Goal: Information Seeking & Learning: Learn about a topic

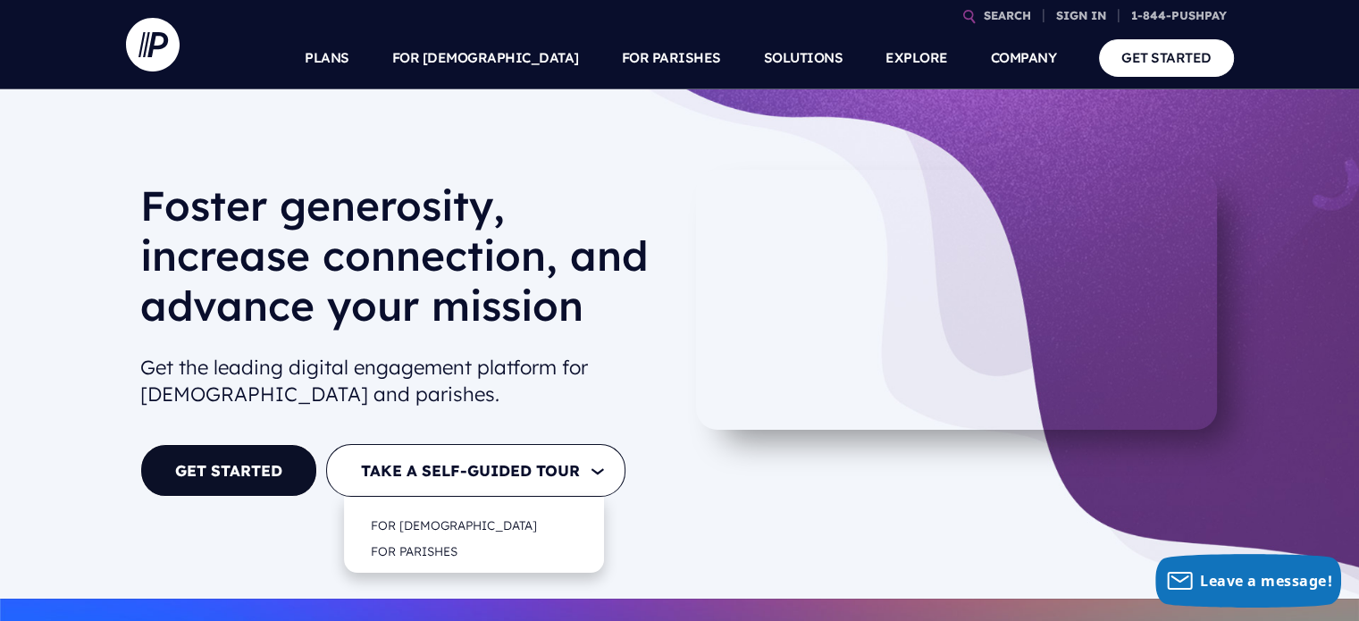
click at [603, 468] on button "TAKE A SELF-GUIDED TOUR" at bounding box center [475, 470] width 299 height 53
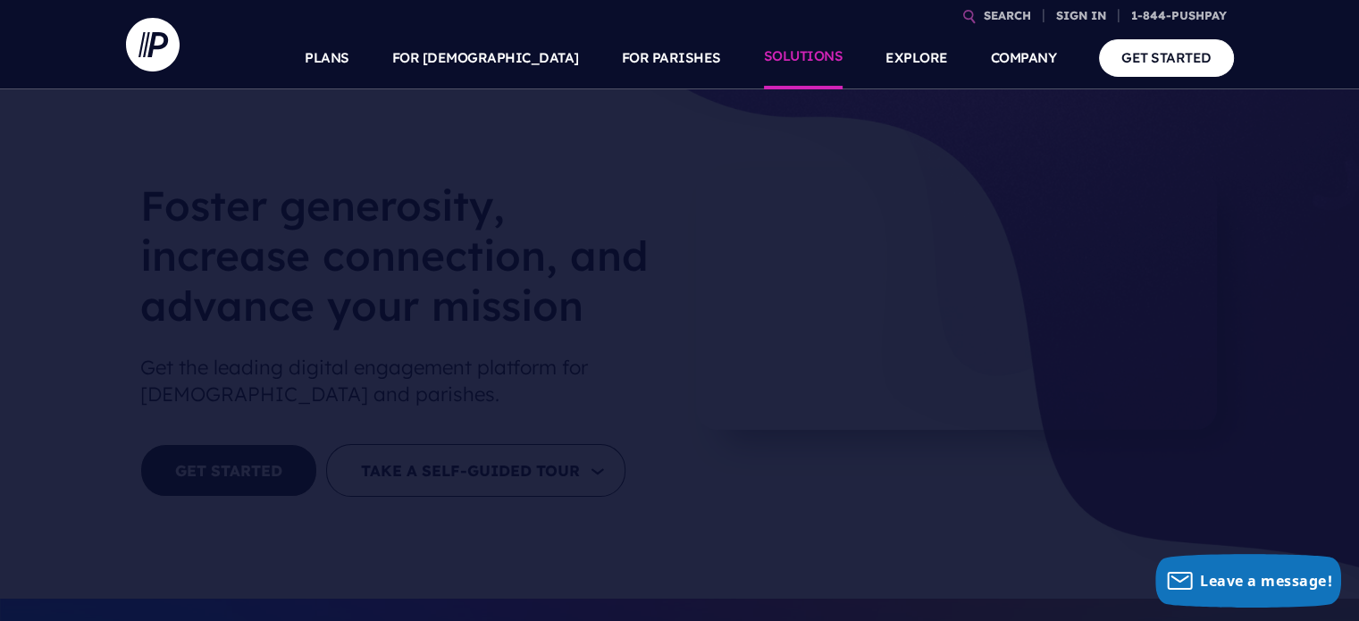
click at [785, 58] on link "SOLUTIONS" at bounding box center [803, 58] width 79 height 63
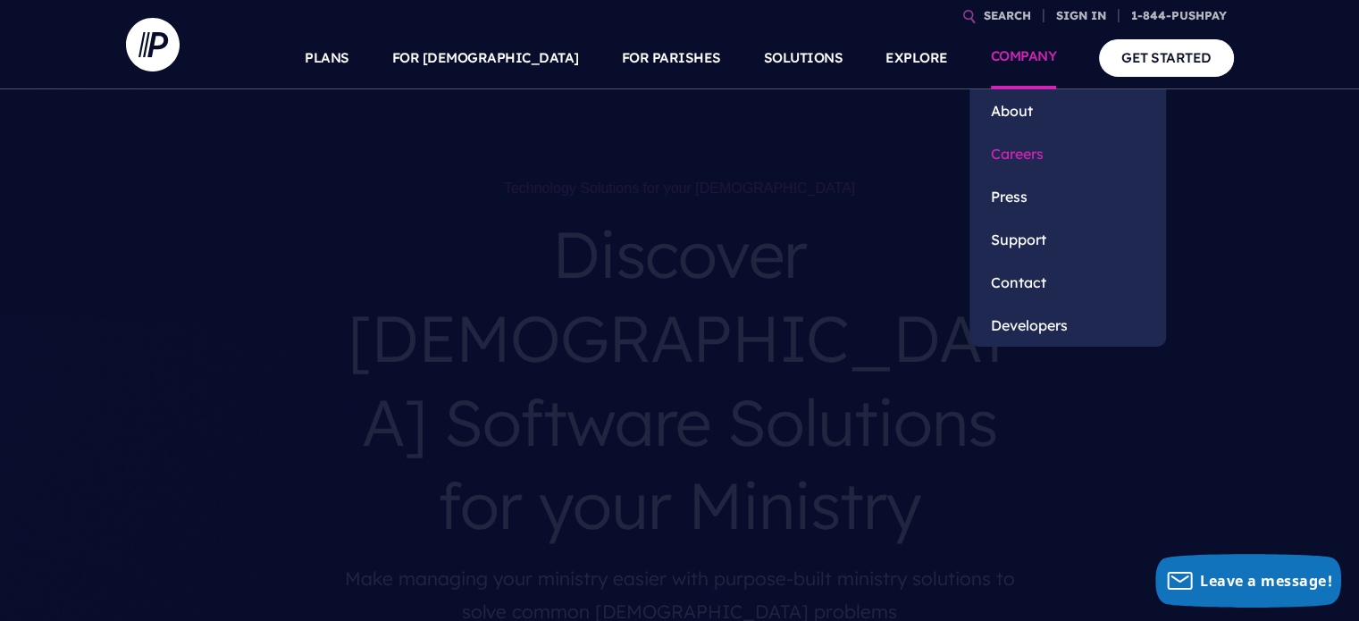
click at [1019, 150] on link "Careers" at bounding box center [1067, 153] width 197 height 43
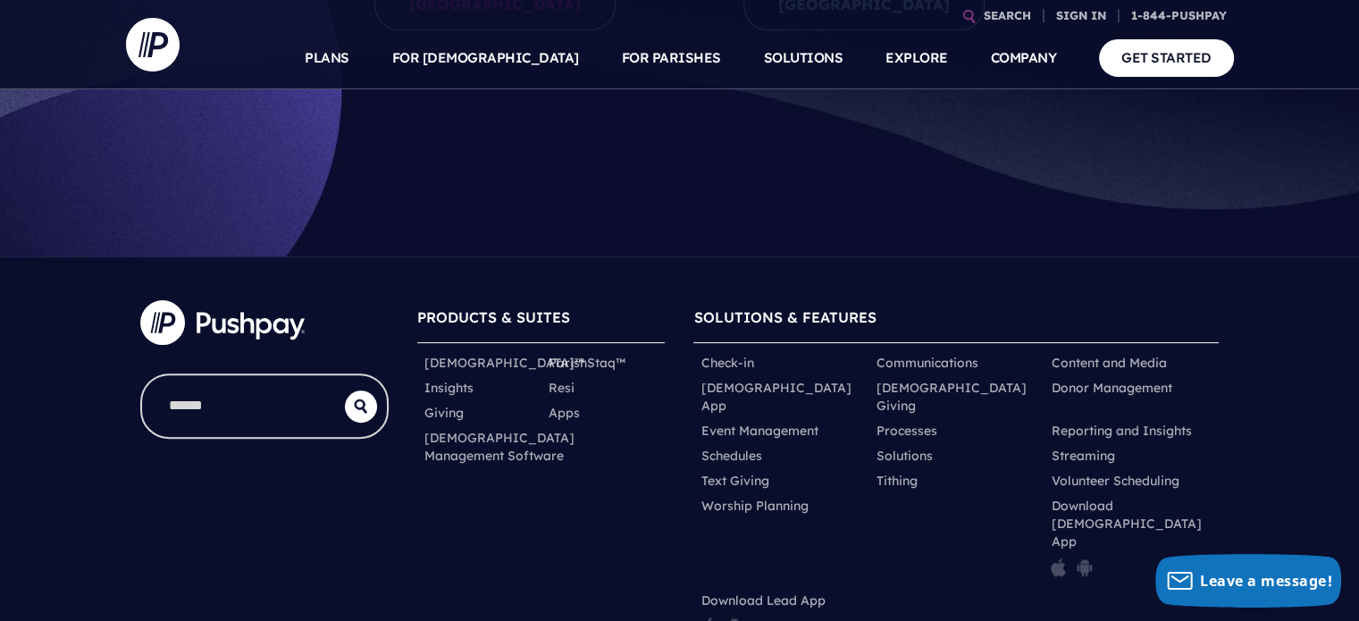
scroll to position [536, 0]
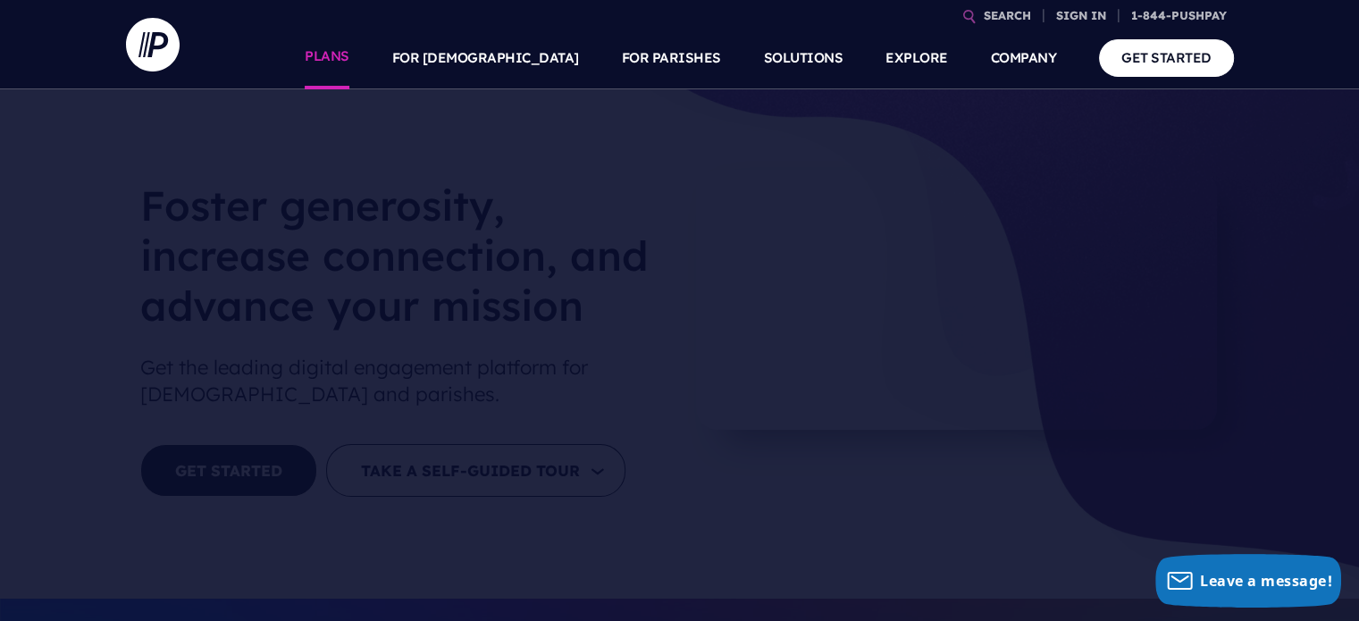
click at [349, 58] on link "PLANS" at bounding box center [327, 58] width 45 height 63
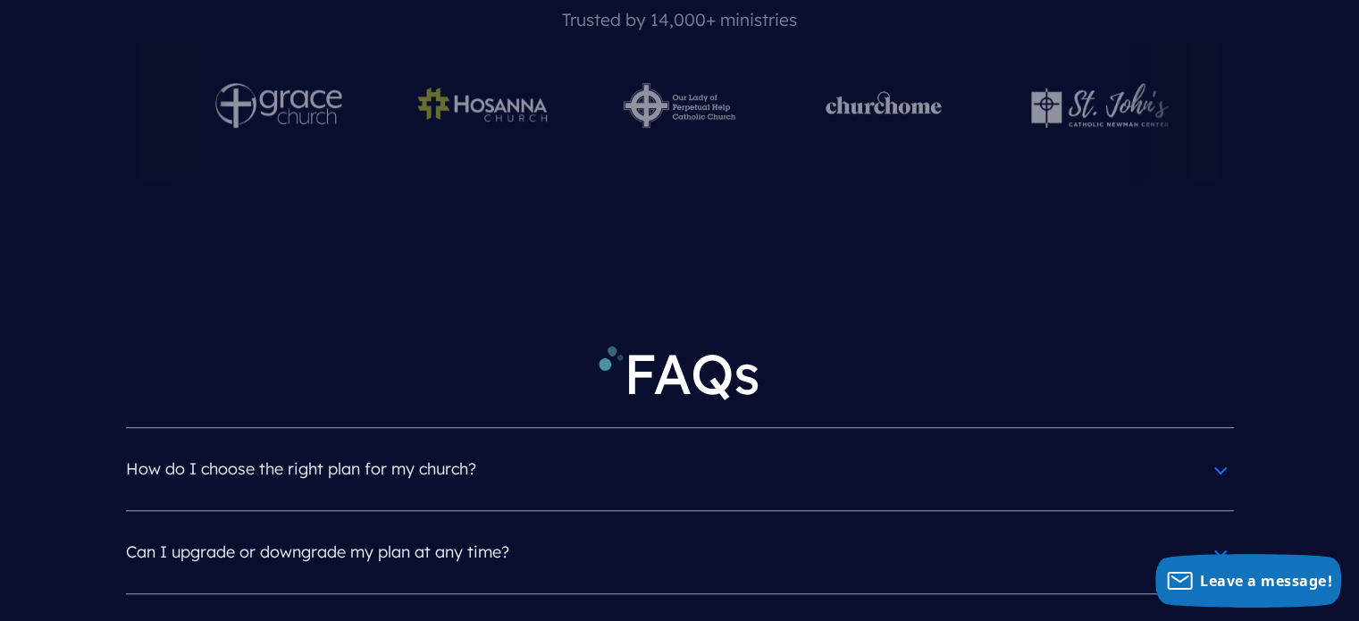
scroll to position [7860, 0]
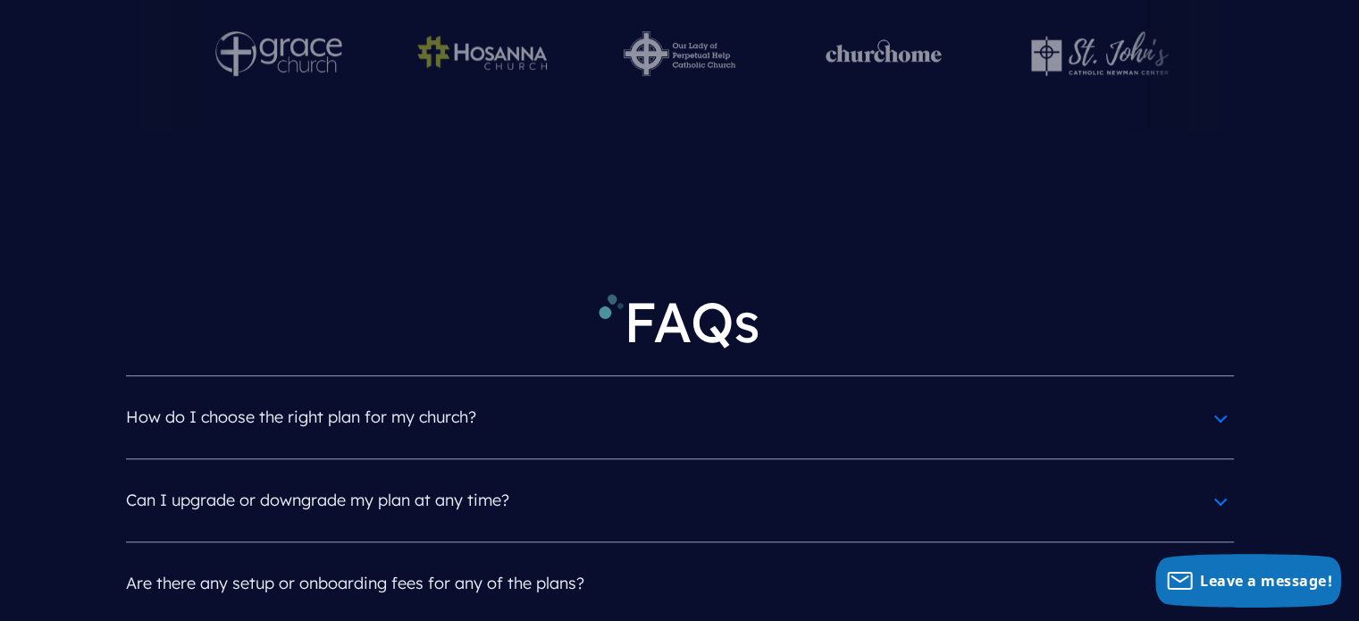
click at [1217, 477] on h4 "Can I upgrade or downgrade my plan at any time?" at bounding box center [680, 500] width 1108 height 46
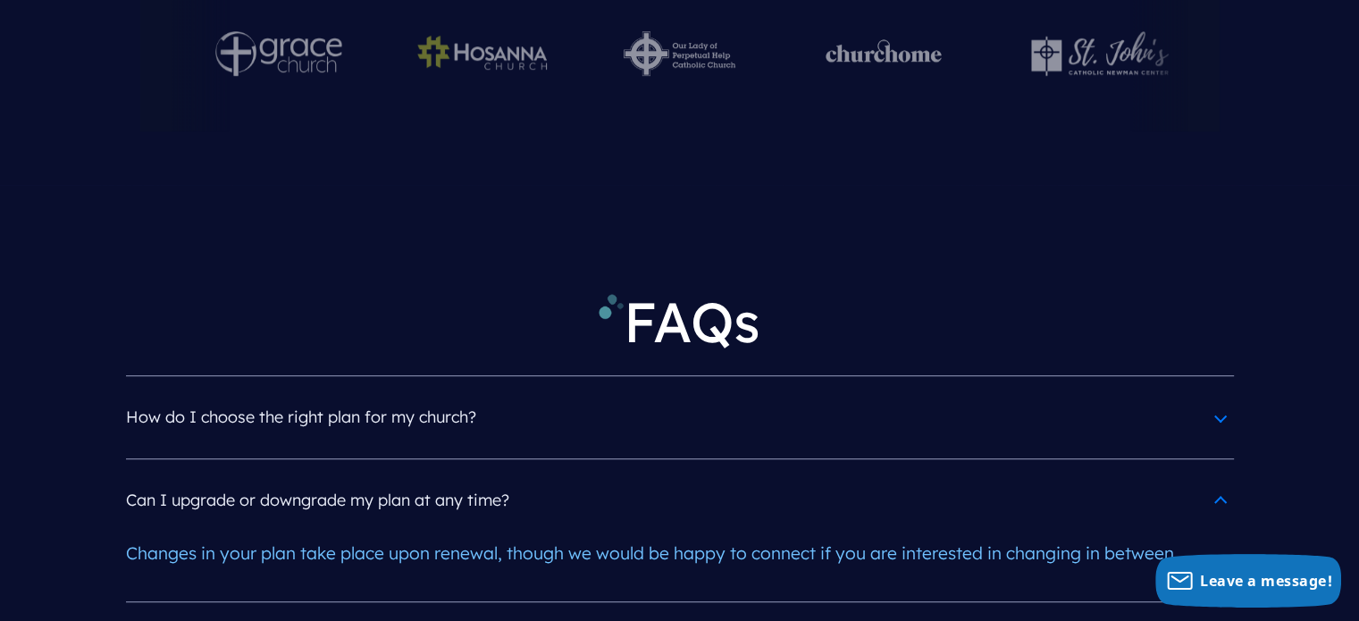
click at [1214, 394] on h4 "How do I choose the right plan for my church?" at bounding box center [680, 417] width 1108 height 46
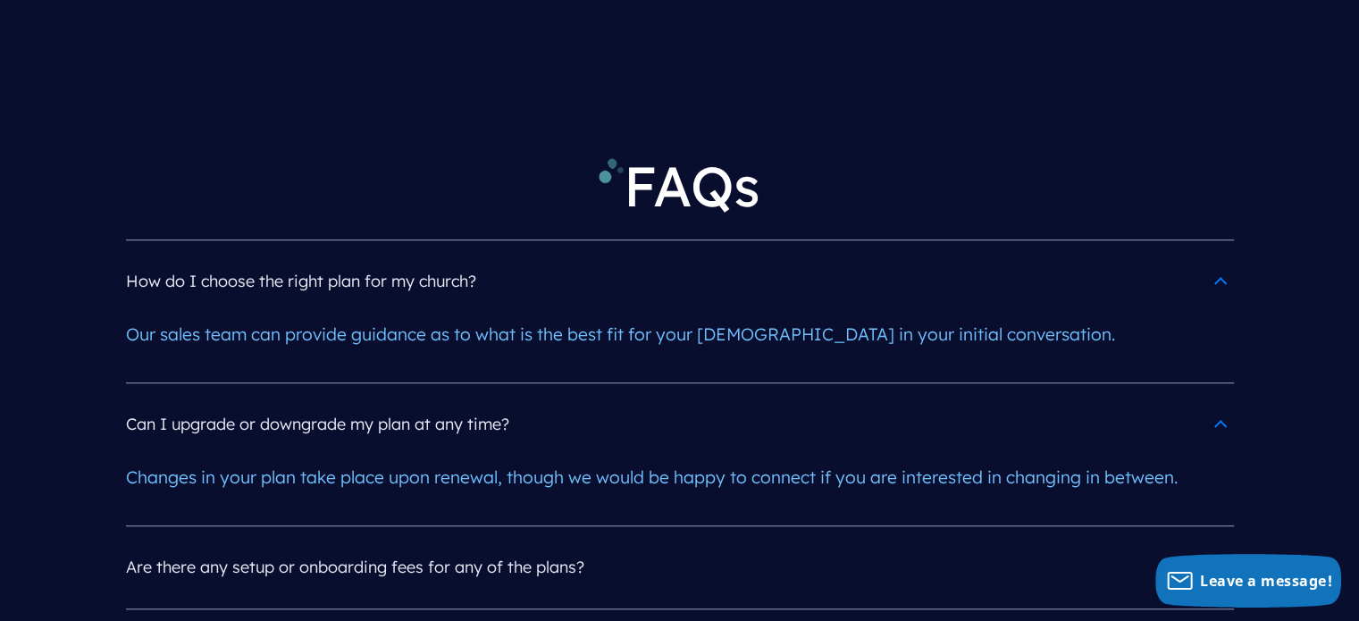
scroll to position [8039, 0]
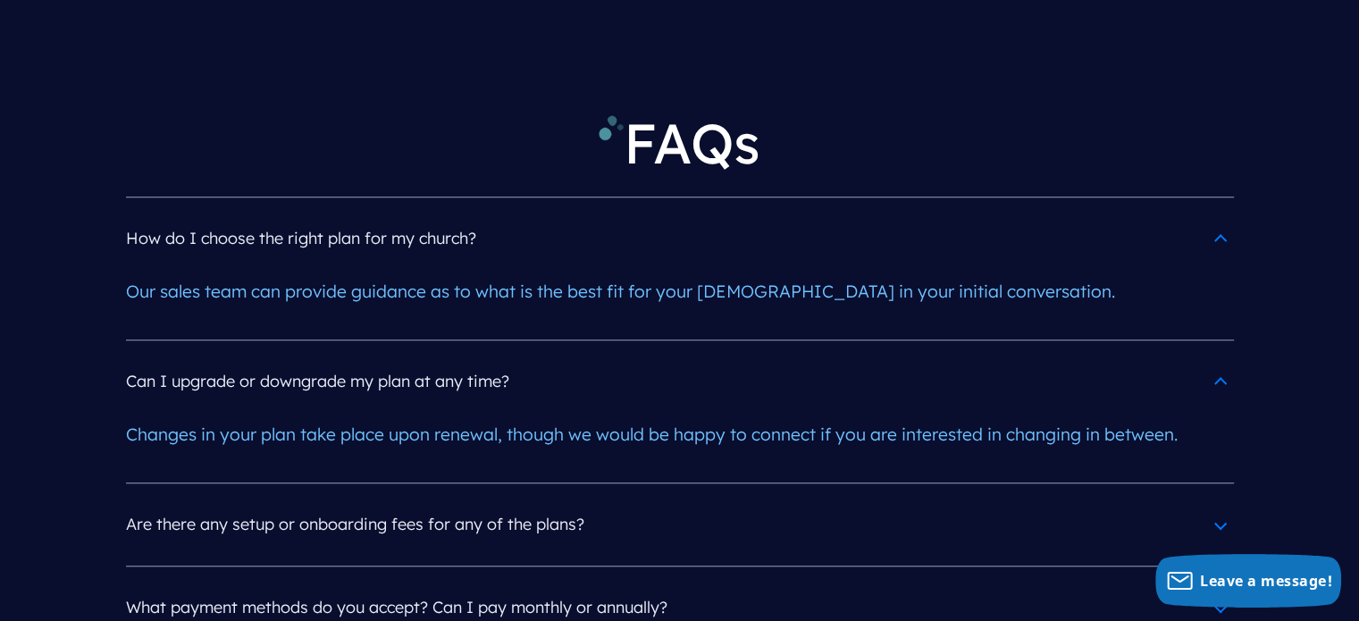
click at [1217, 501] on h4 "Are there any setup or onboarding fees for any of the plans?" at bounding box center [680, 524] width 1108 height 46
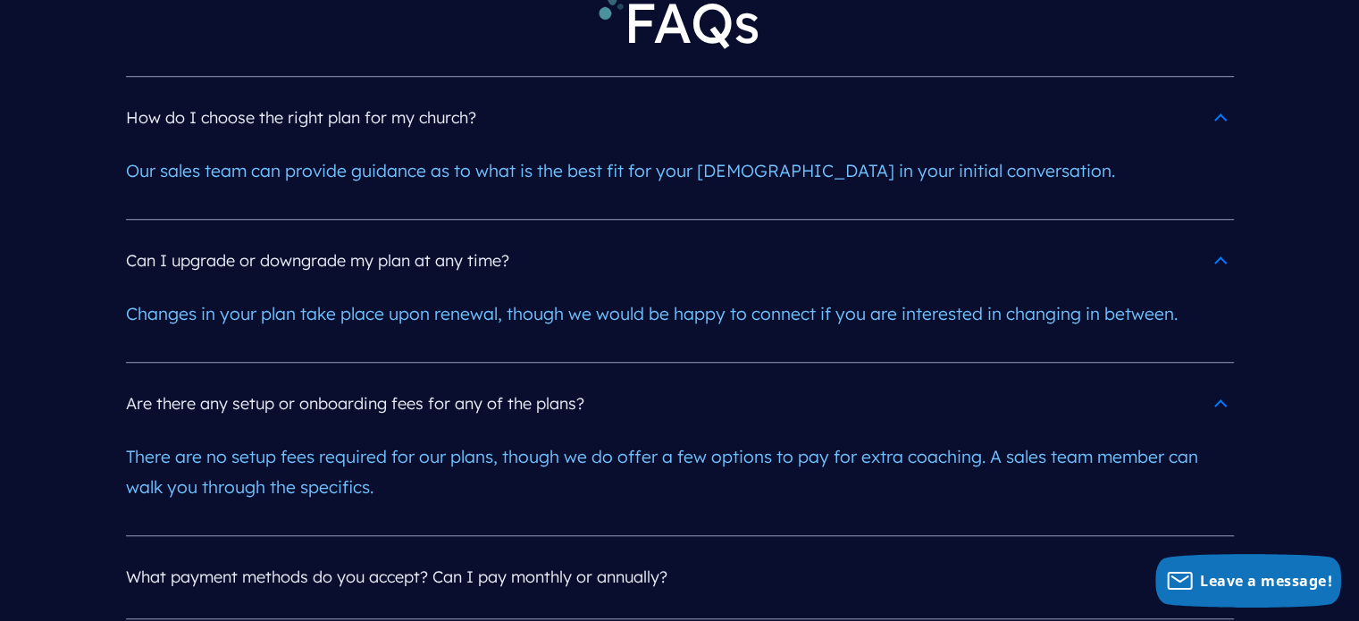
scroll to position [8218, 0]
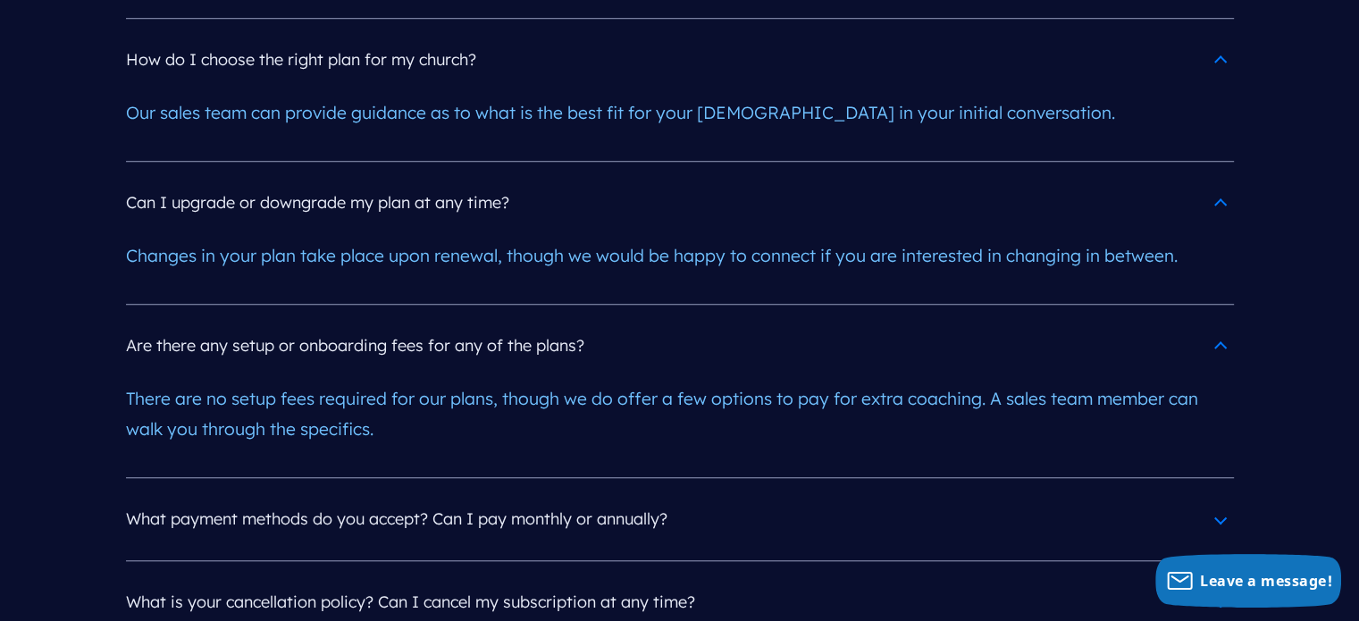
click at [1215, 496] on h4 "What payment methods do you accept? Can I pay monthly or annually?" at bounding box center [680, 519] width 1108 height 46
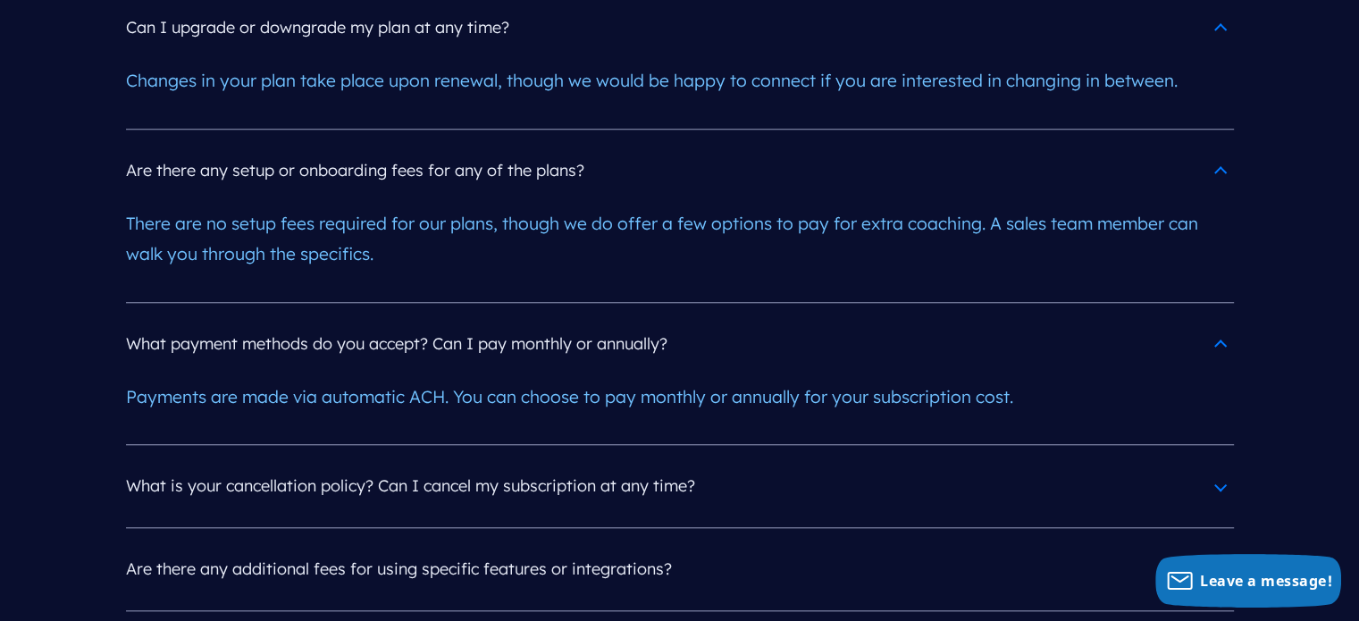
scroll to position [8396, 0]
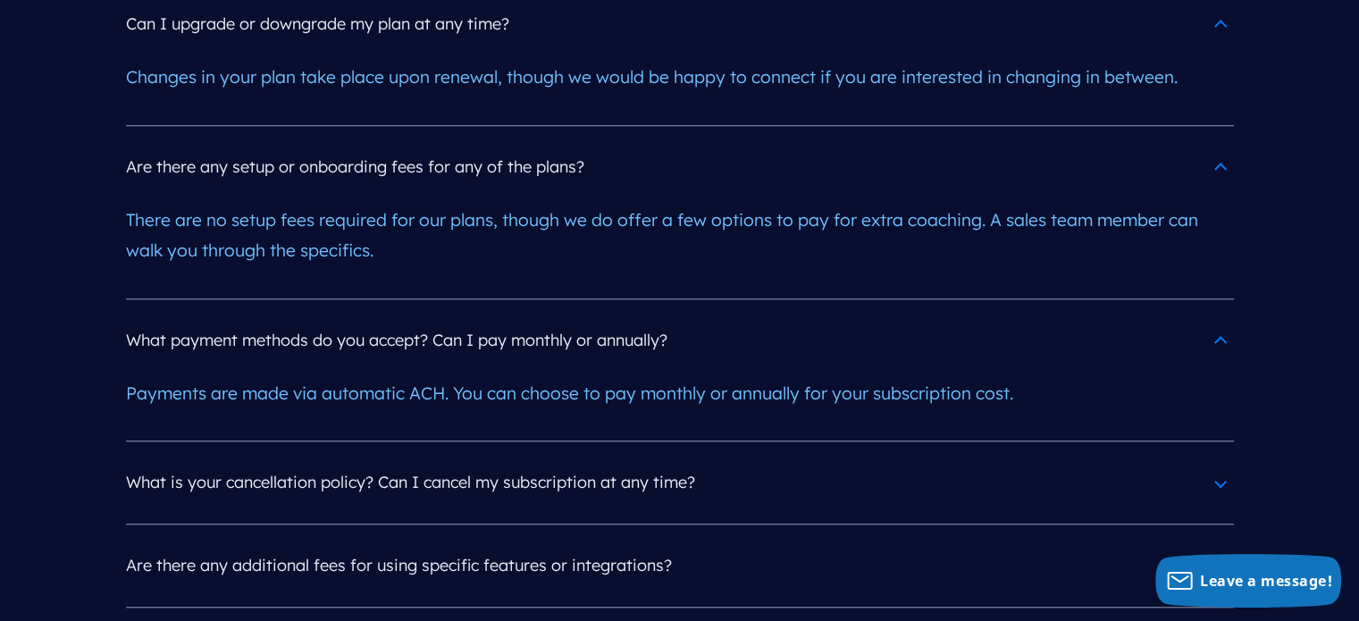
click at [1210, 459] on h4 "What is your cancellation policy? Can I cancel my subscription at any time?" at bounding box center [680, 482] width 1108 height 46
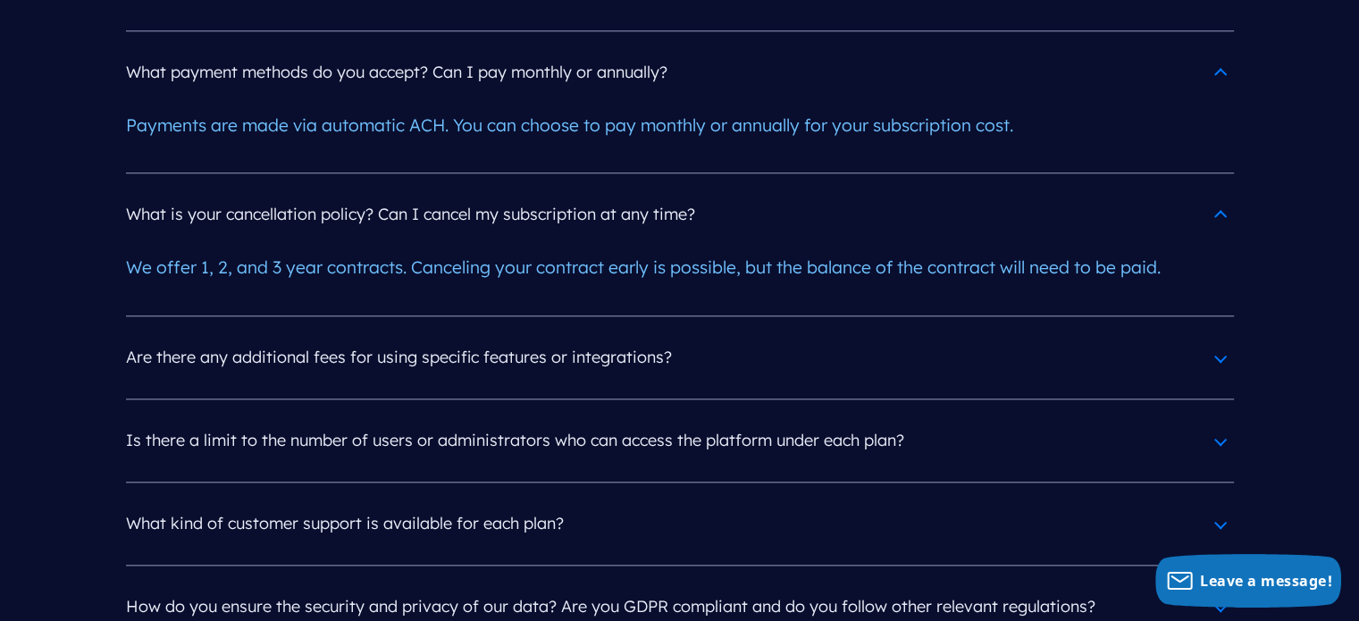
scroll to position [8754, 0]
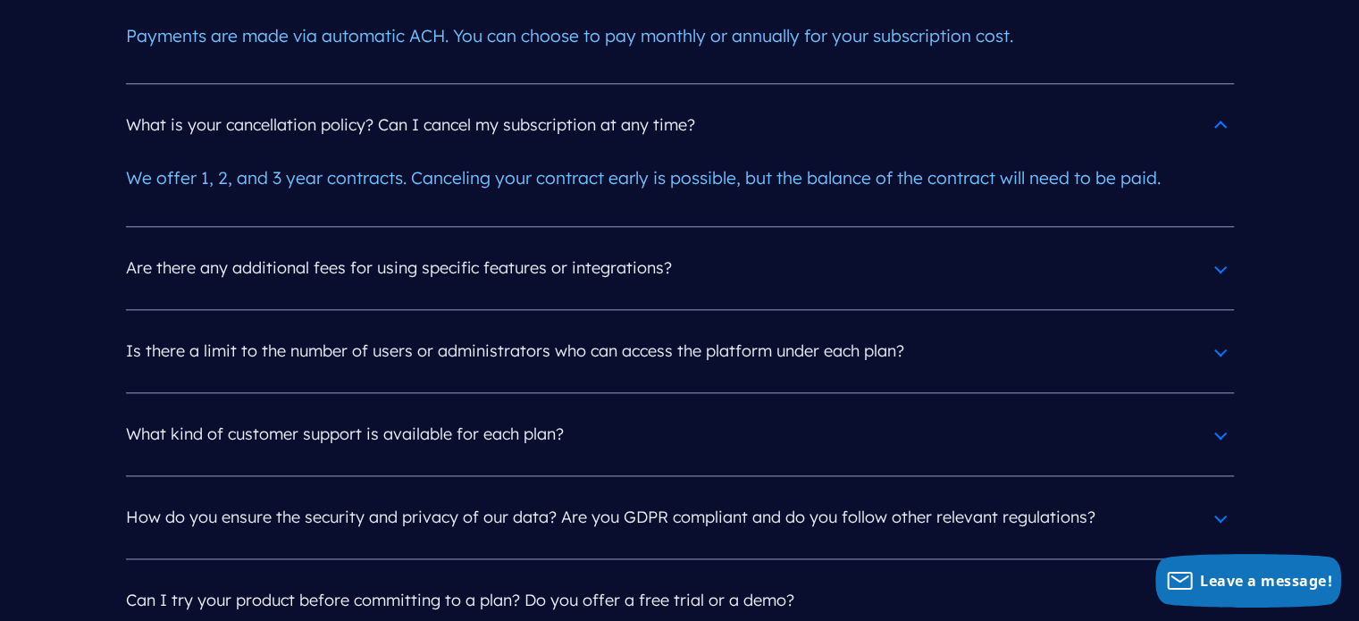
click at [1217, 577] on h4 "Can I try your product before committing to a plan? Do you offer a free trial o…" at bounding box center [680, 600] width 1108 height 46
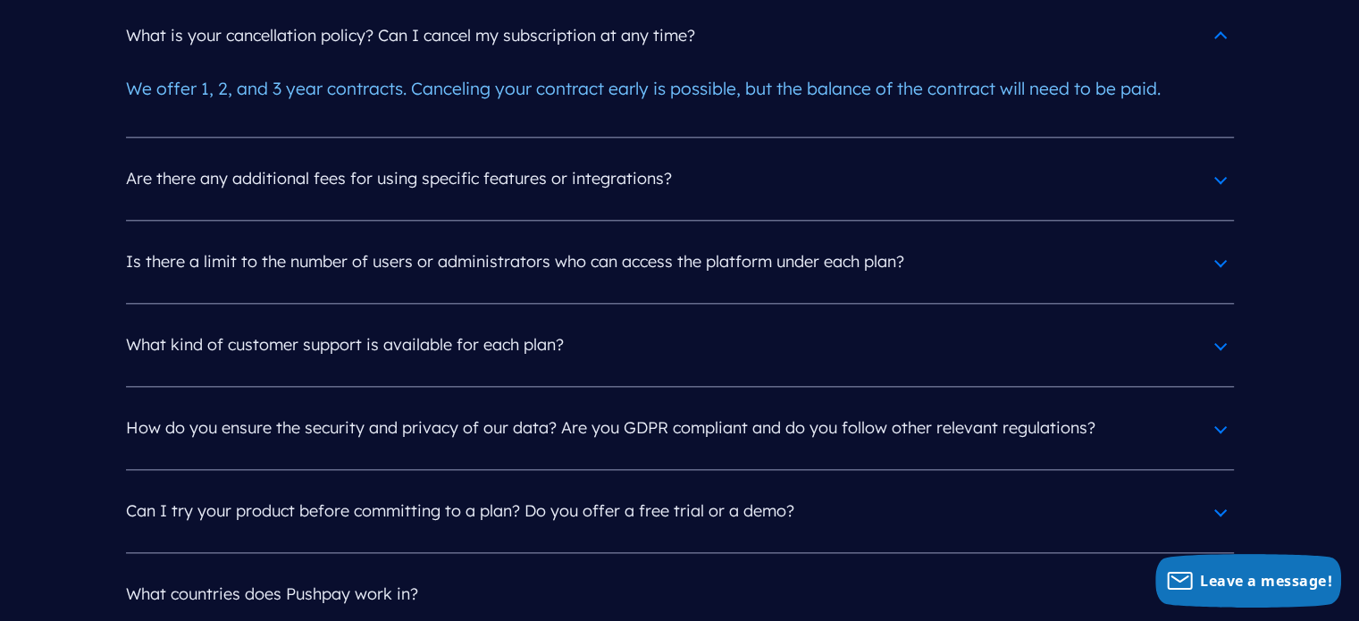
click at [1211, 571] on h4 "What countries does Pushpay work in?" at bounding box center [680, 594] width 1108 height 46
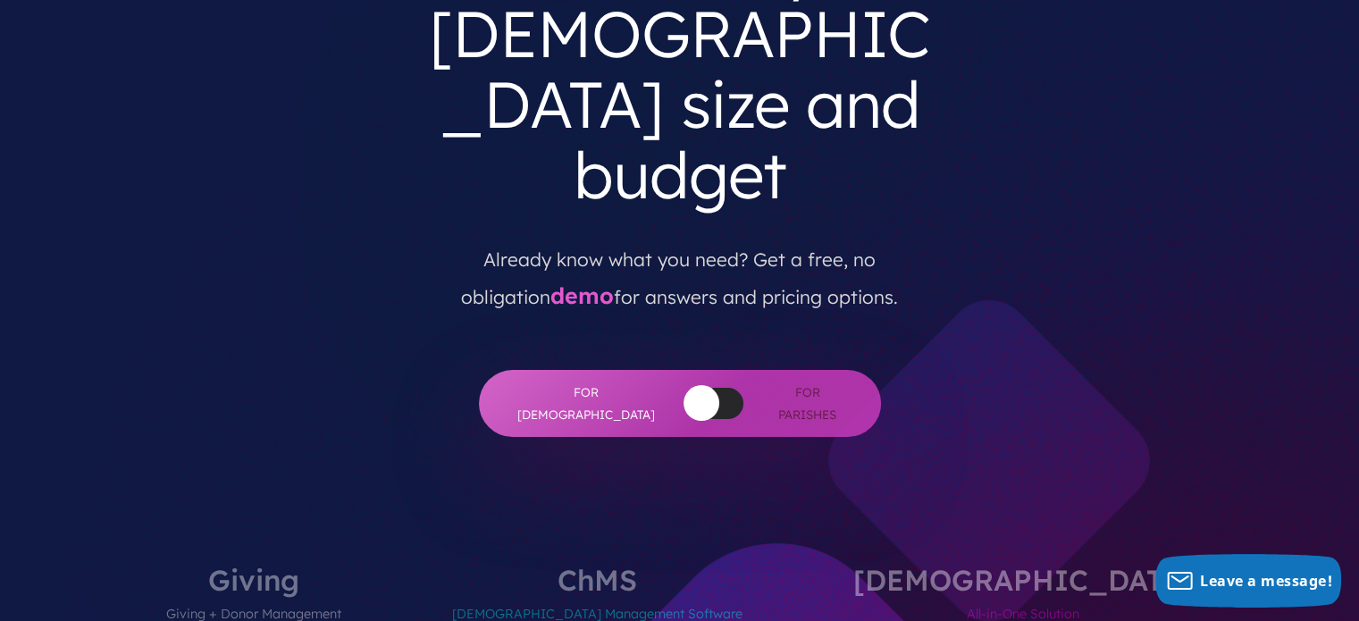
scroll to position [0, 0]
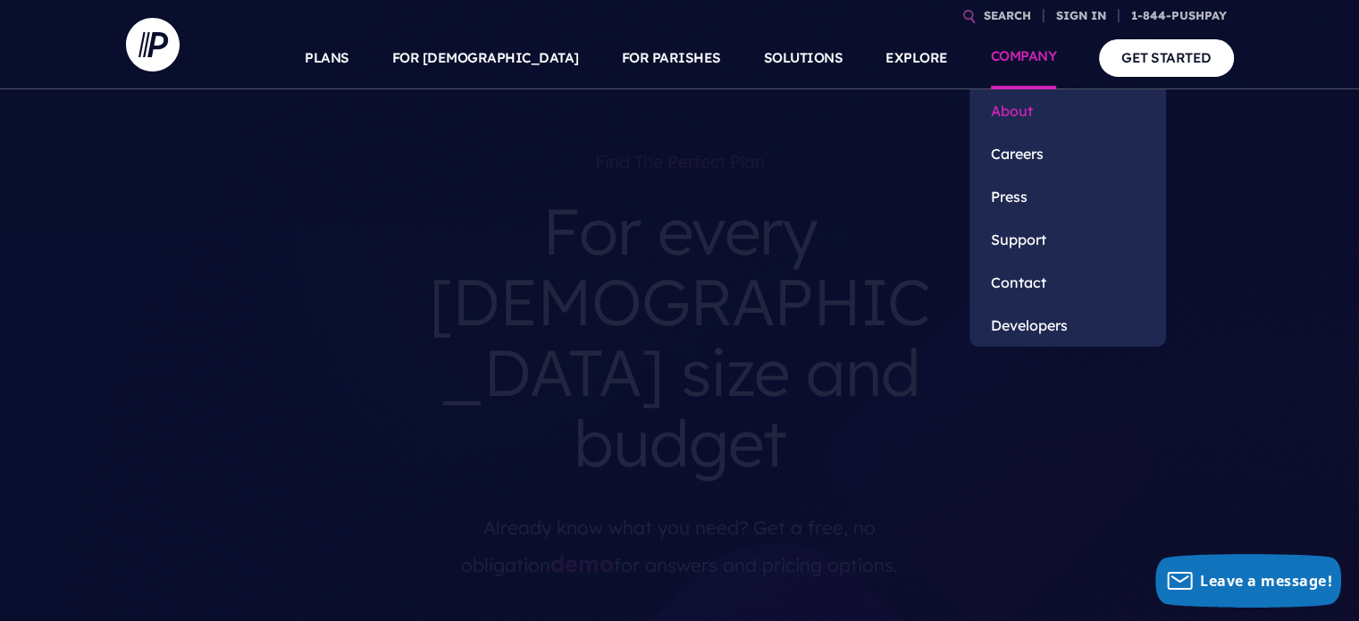
click at [1024, 107] on link "About" at bounding box center [1067, 110] width 197 height 43
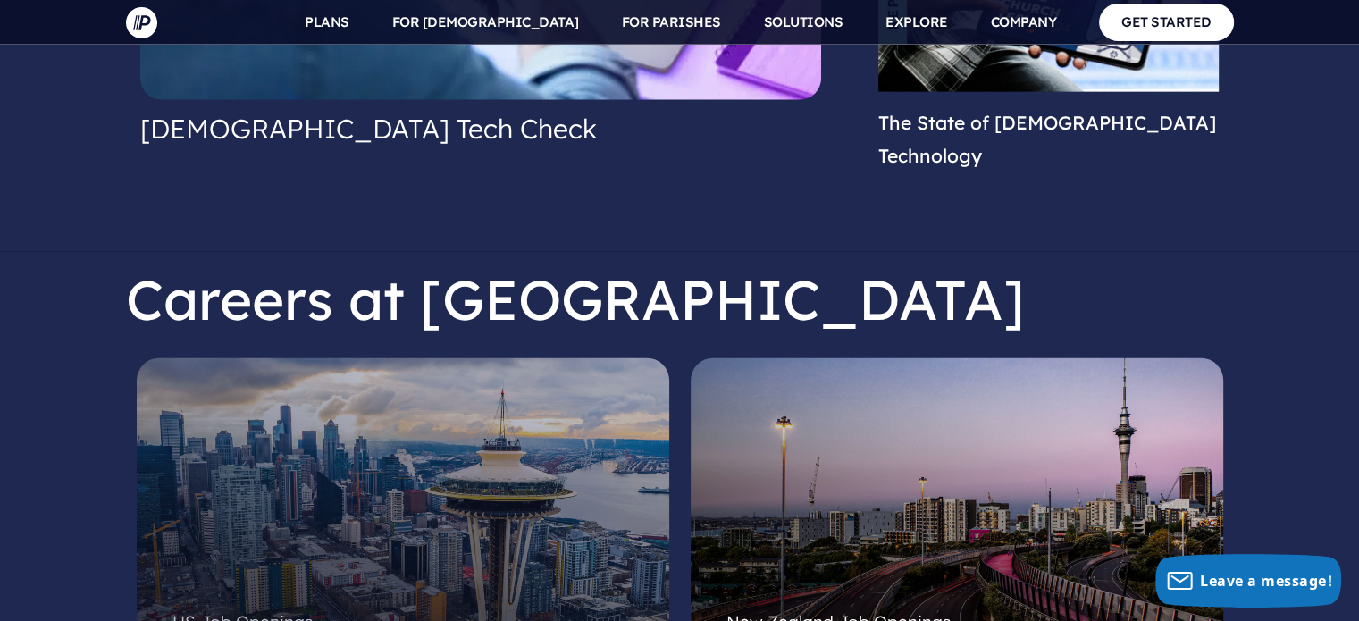
scroll to position [4466, 0]
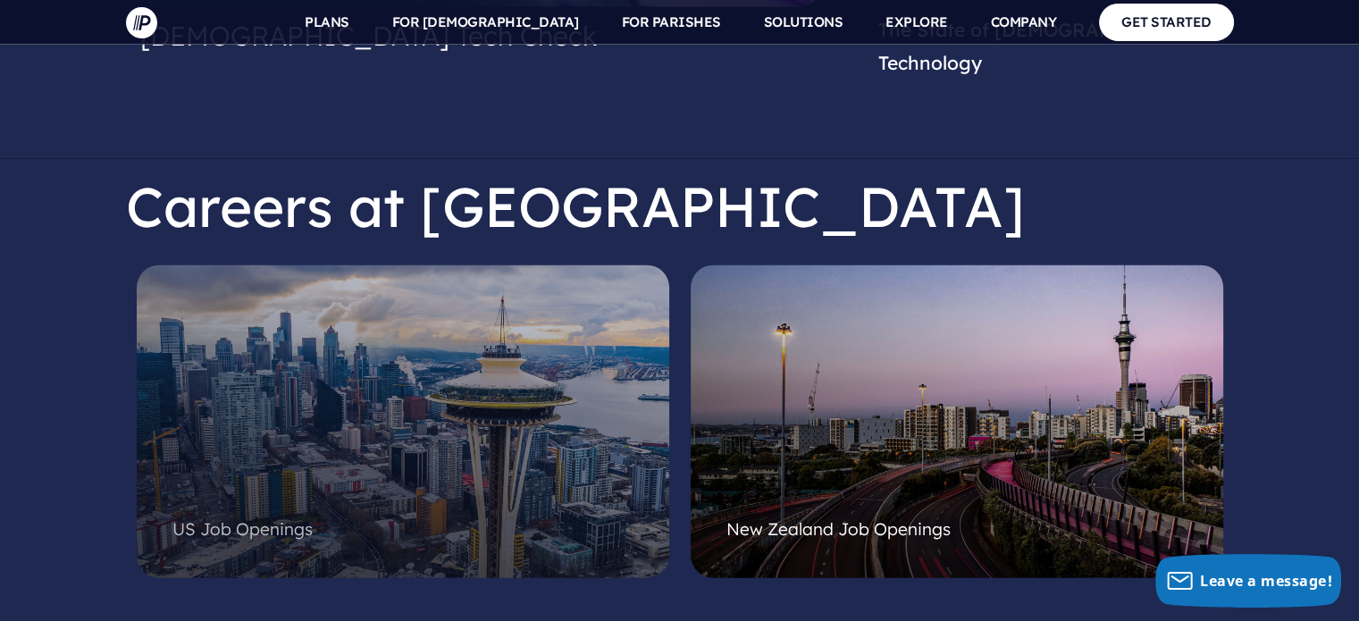
click at [322, 374] on div at bounding box center [402, 399] width 461 height 214
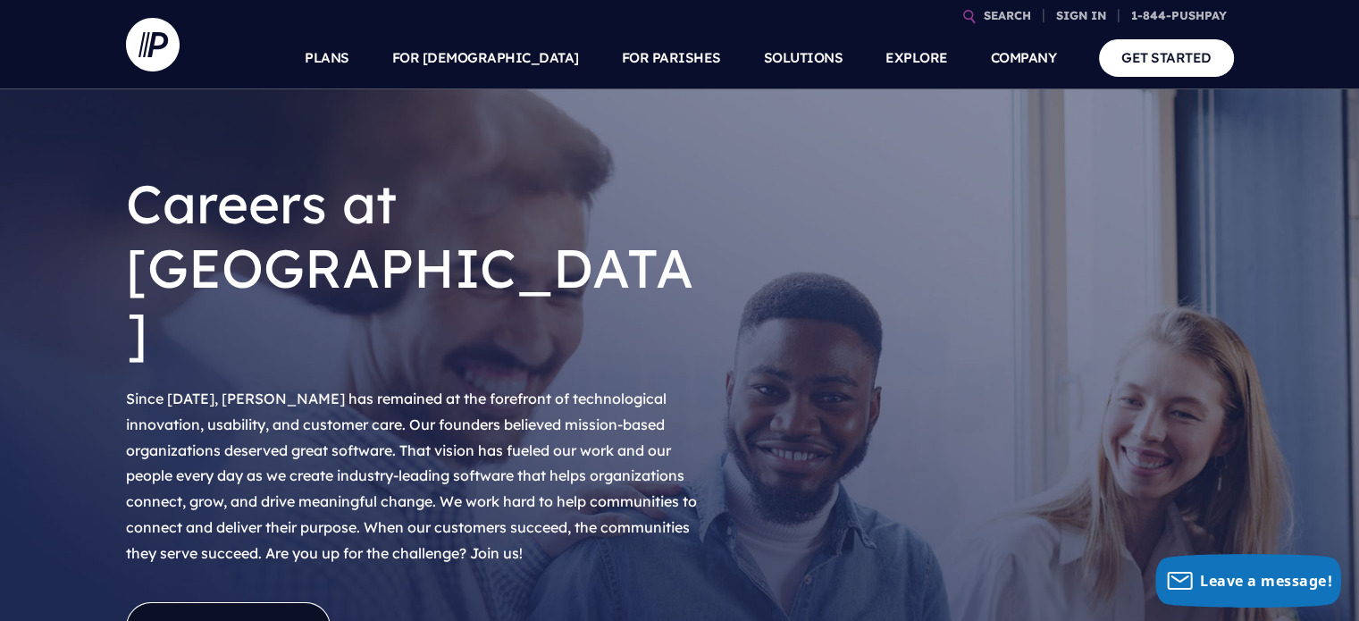
click at [287, 602] on link "View Openings" at bounding box center [228, 628] width 205 height 53
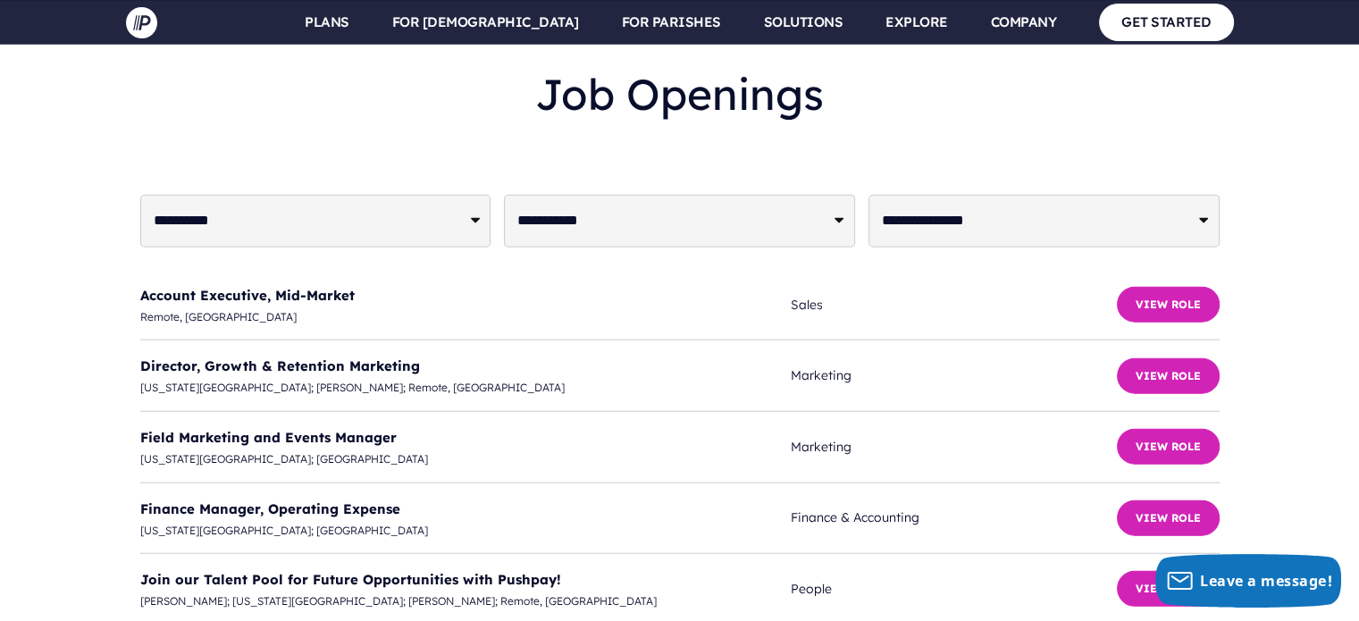
scroll to position [4149, 0]
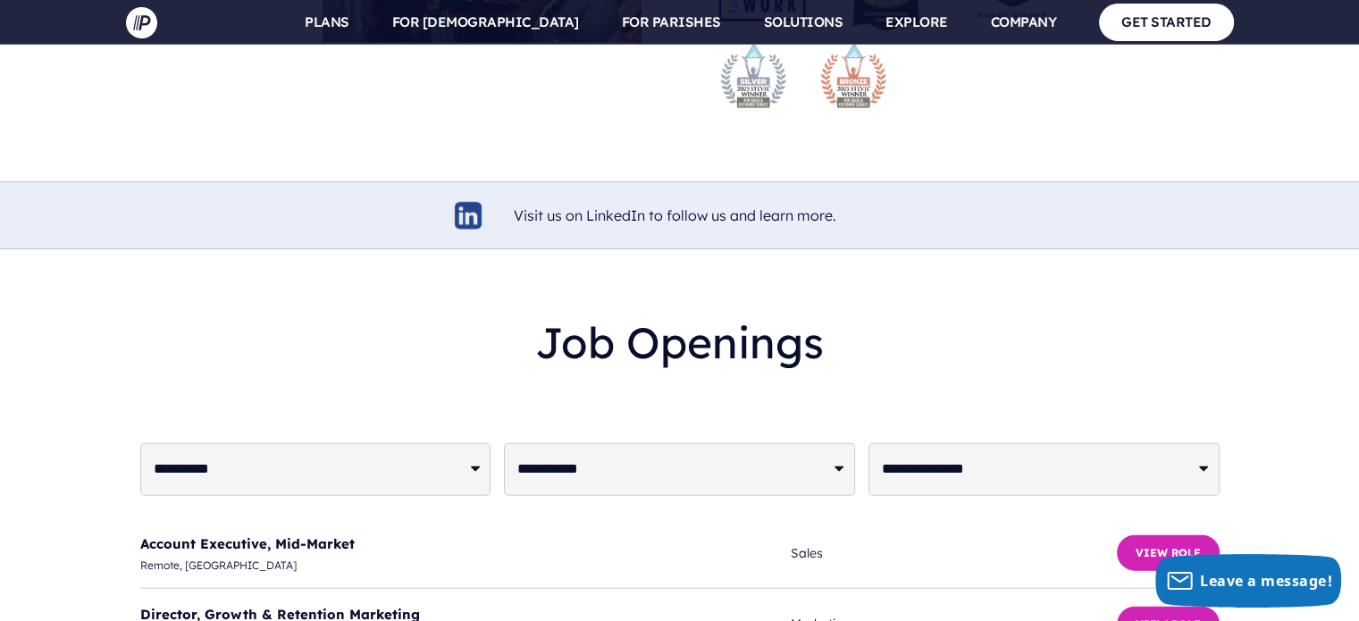
click at [841, 443] on select "**********" at bounding box center [679, 469] width 351 height 53
click at [360, 531] on span "Account Executive, Mid-Market" at bounding box center [465, 543] width 651 height 24
click at [1147, 535] on button "View Role" at bounding box center [1168, 553] width 103 height 36
